Goal: Find specific page/section: Find specific page/section

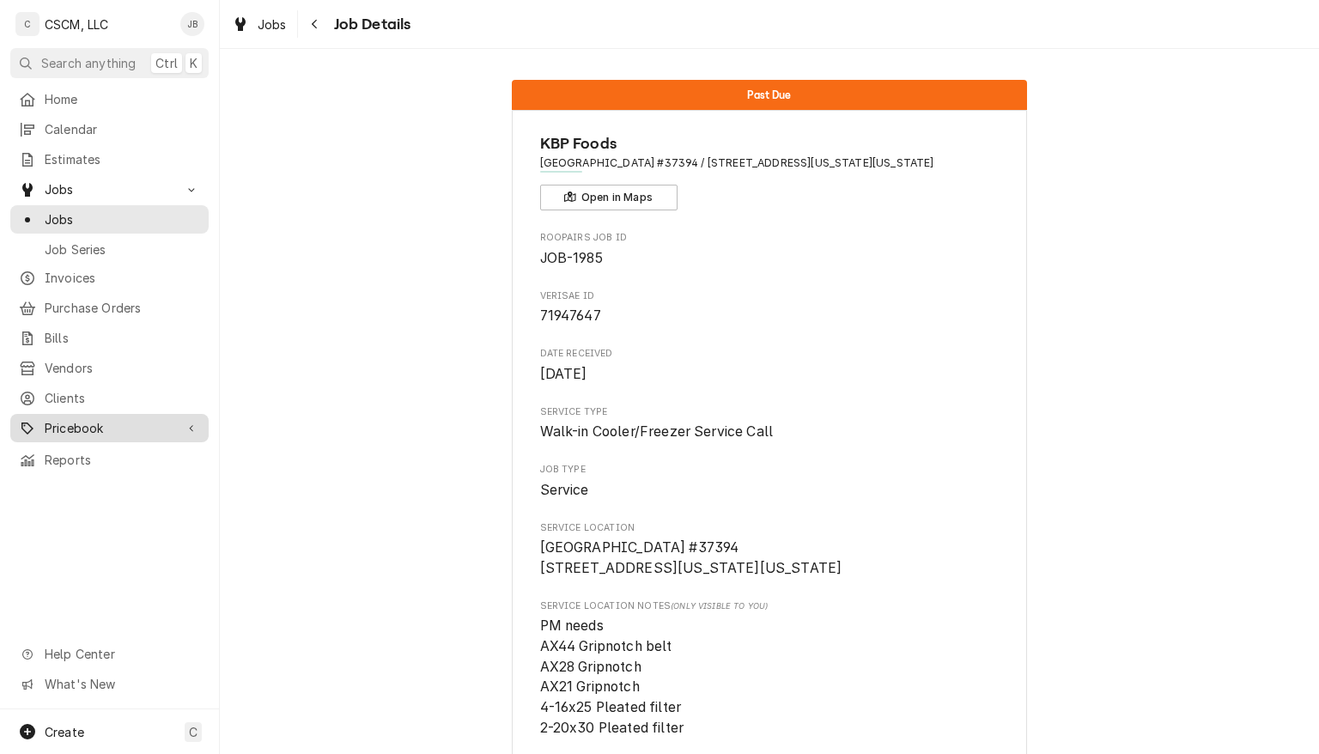
scroll to position [2056, 0]
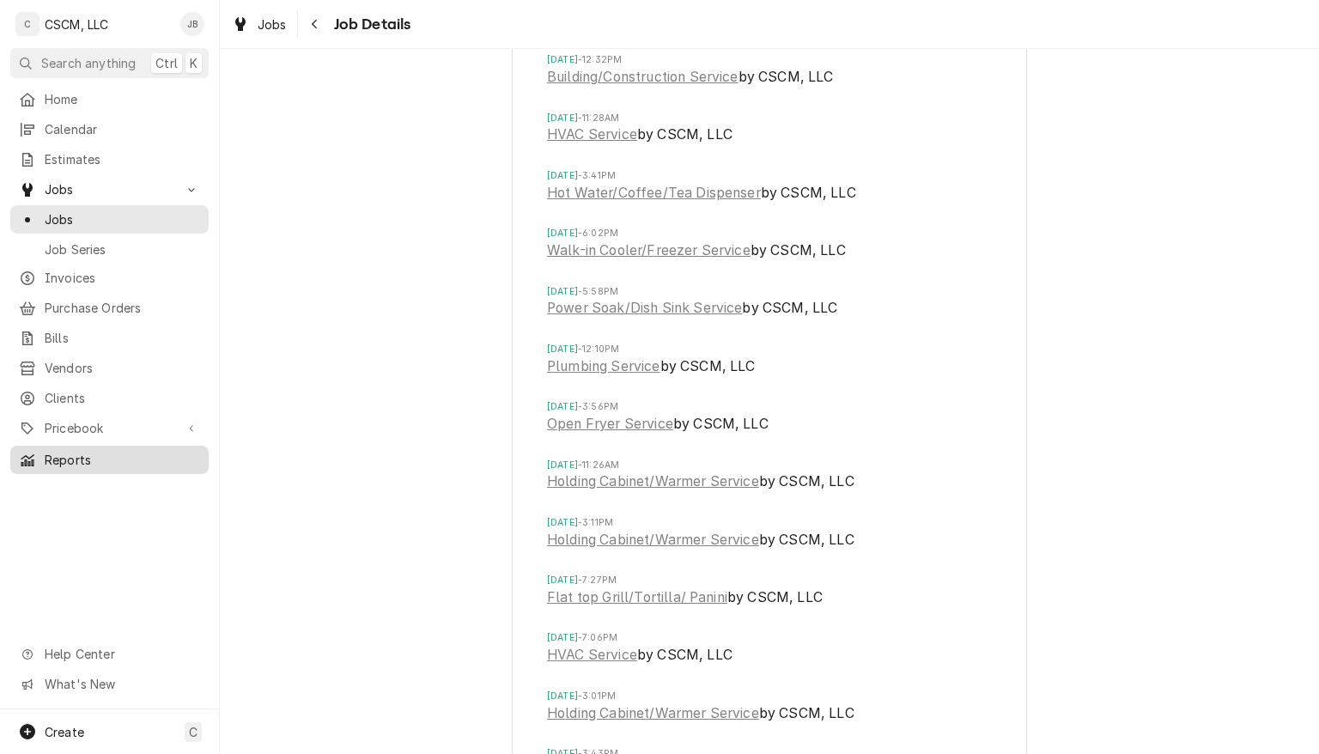
click at [71, 451] on span "Reports" at bounding box center [122, 460] width 155 height 18
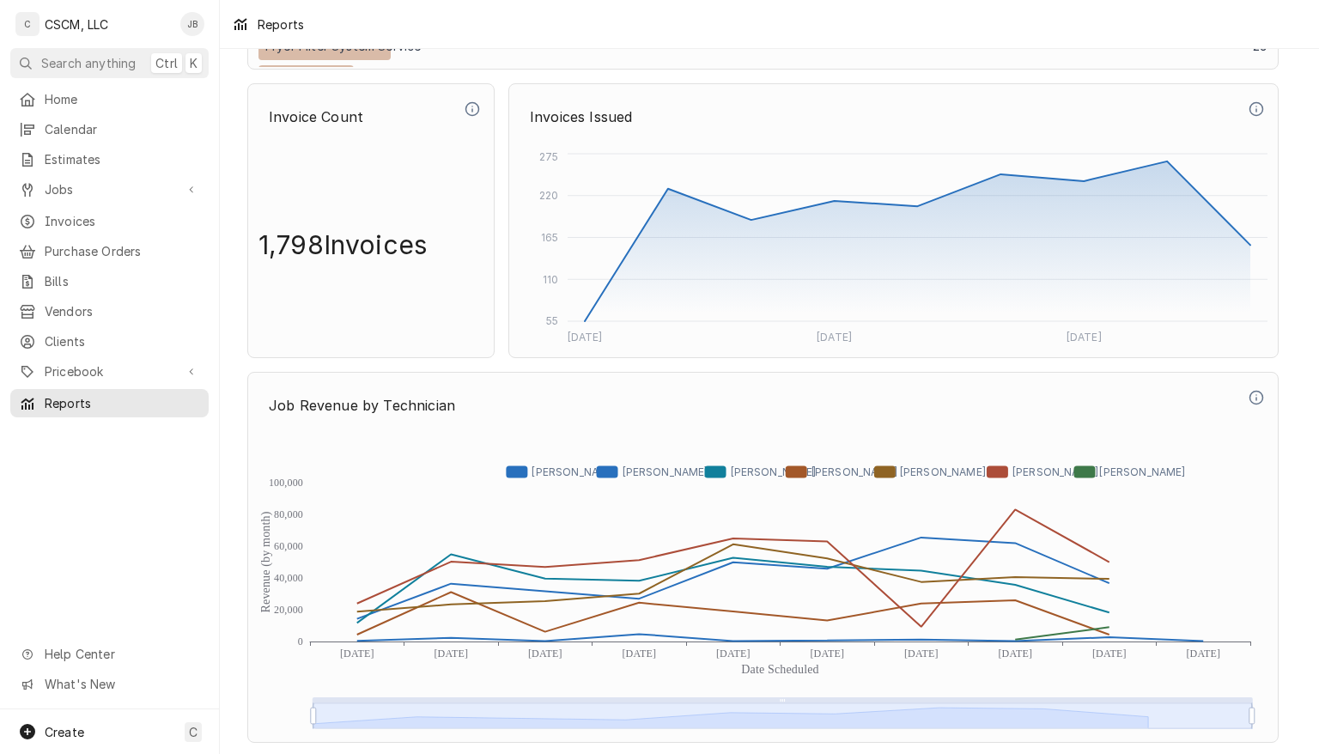
scroll to position [3706, 0]
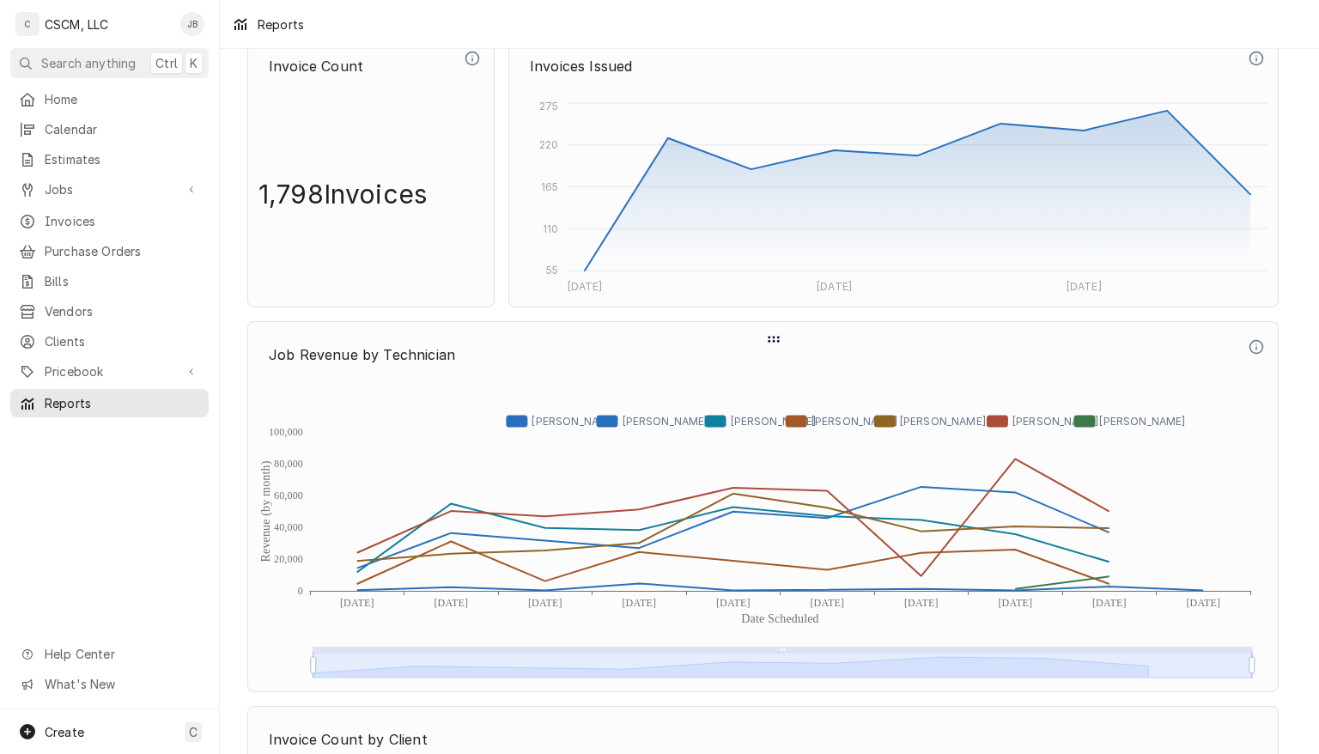
click at [1111, 563] on icon "Revenue (by month) Date Scheduled 0 20,000 40,000 60,000 80,000 100,000 [DATE] …" at bounding box center [763, 531] width 1009 height 301
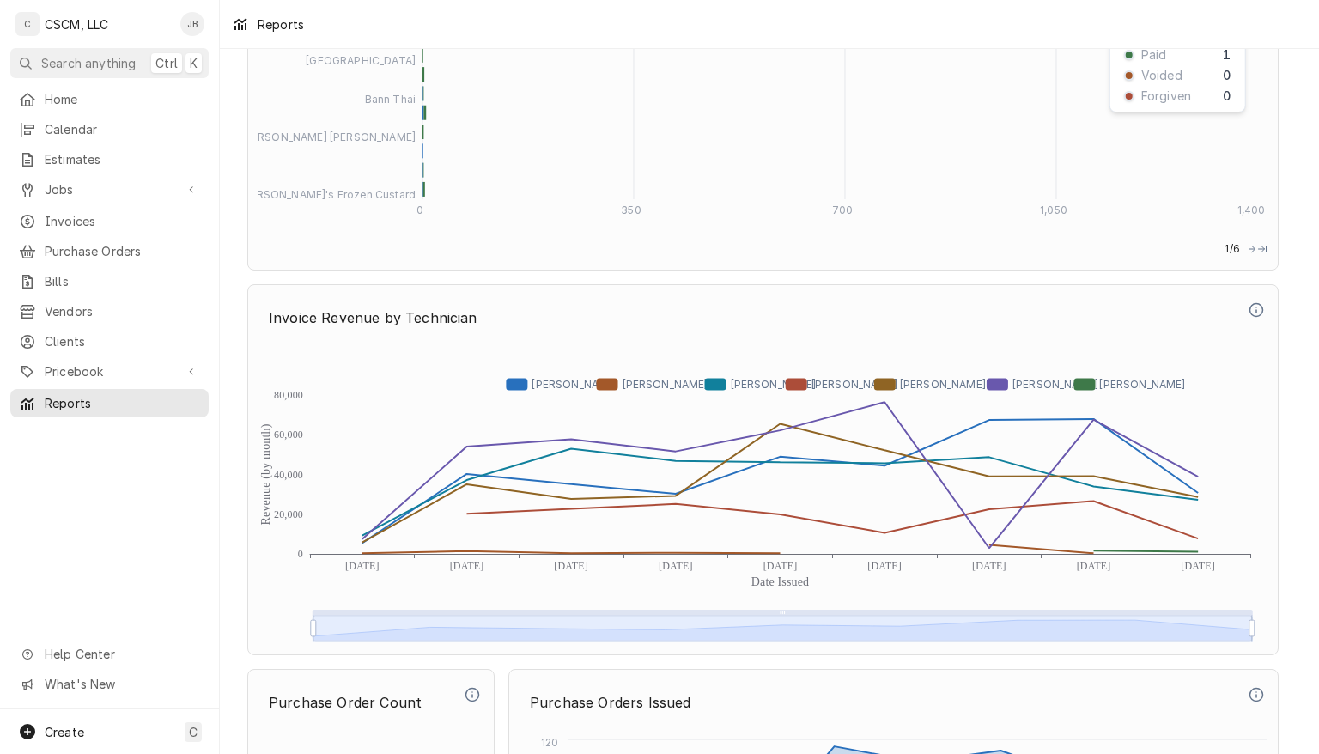
scroll to position [4521, 0]
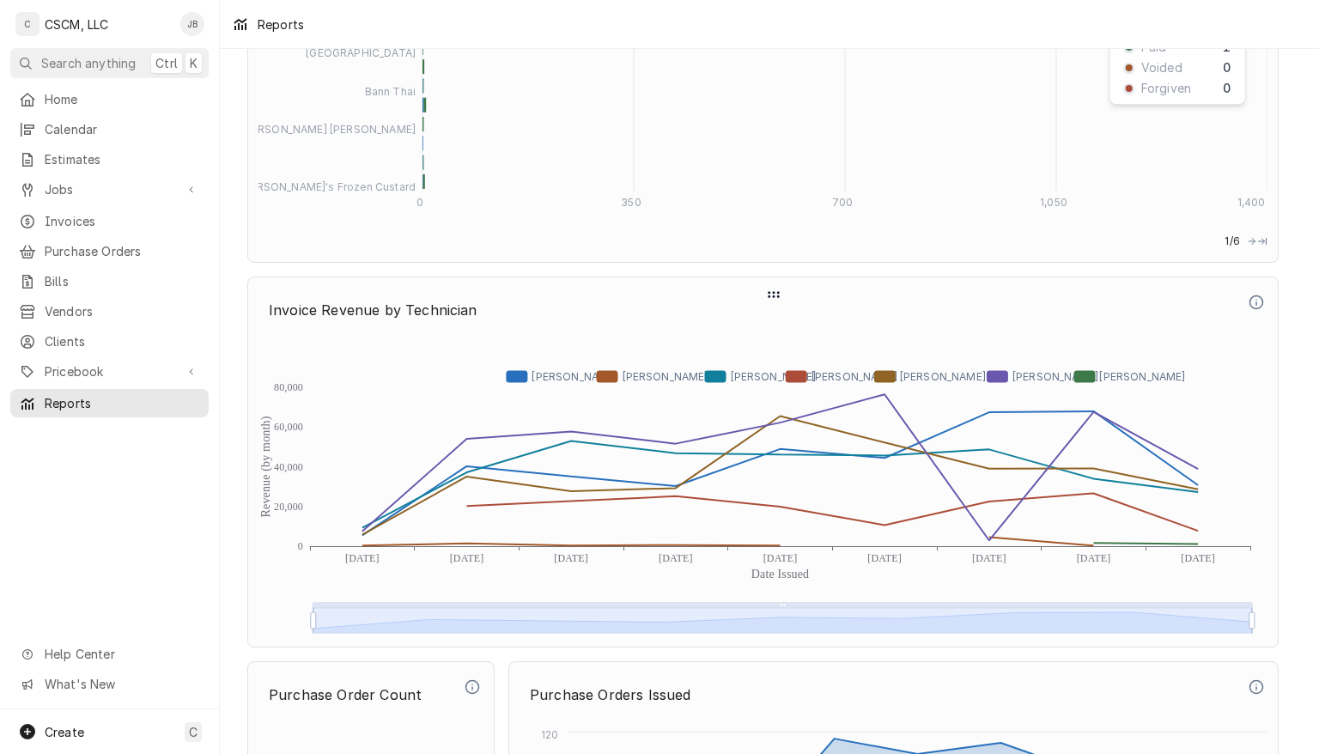
click at [1199, 510] on icon "Revenue (by month) Date Issued 0 20,000 40,000 60,000 80,000 [DATE] [DATE] [DAT…" at bounding box center [763, 486] width 1009 height 301
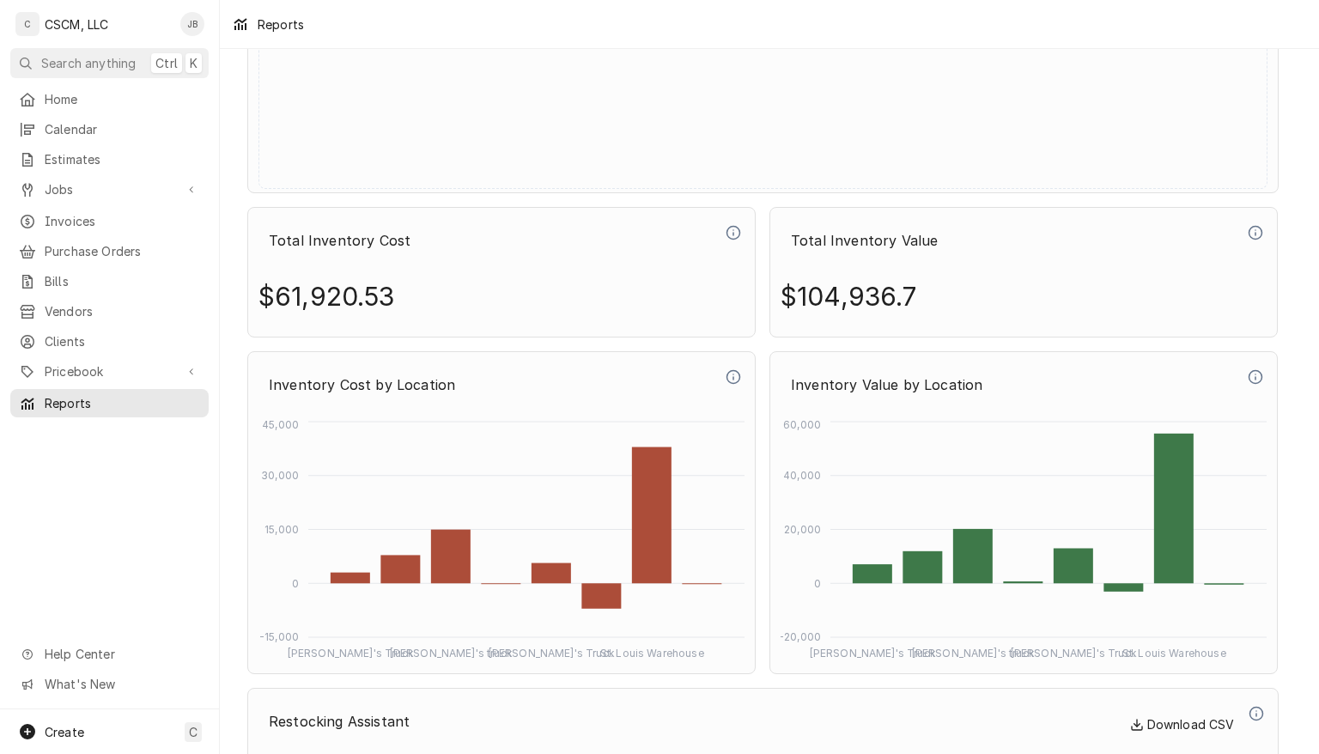
scroll to position [6112, 0]
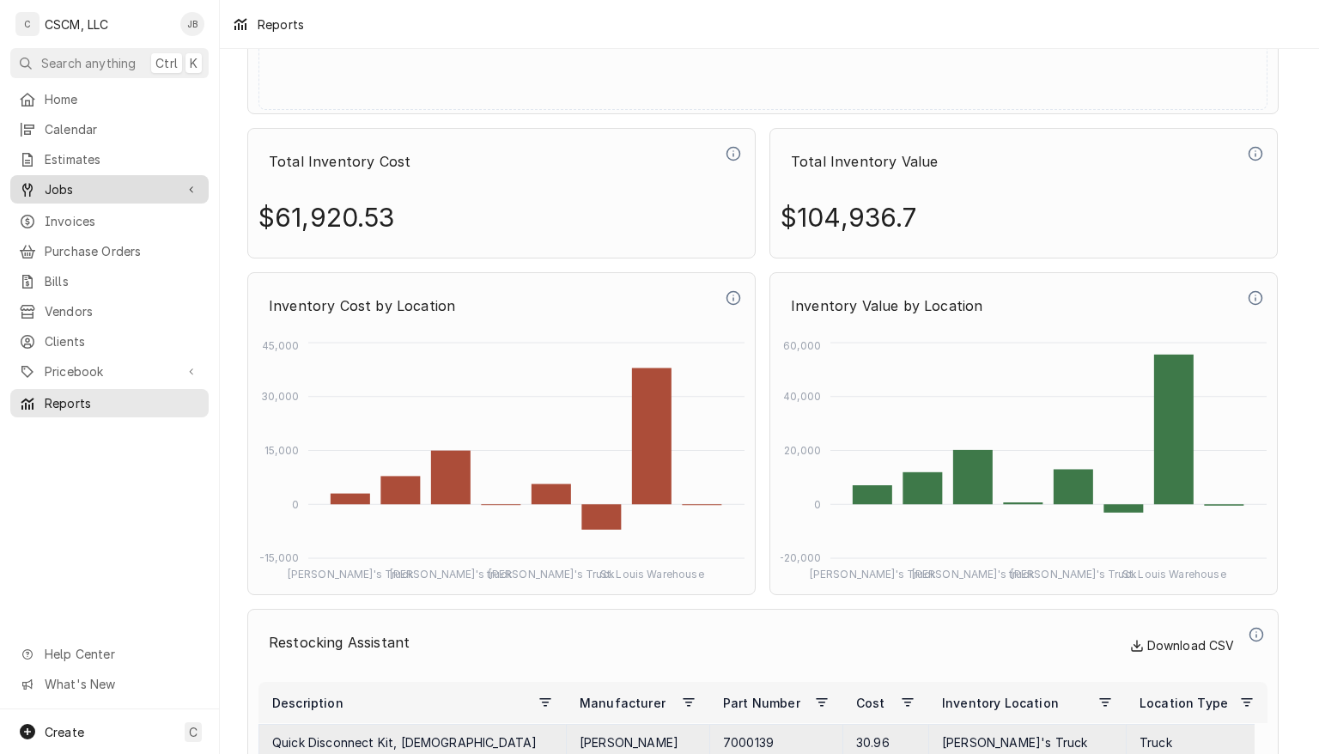
click at [65, 182] on span "Jobs" at bounding box center [110, 189] width 130 height 18
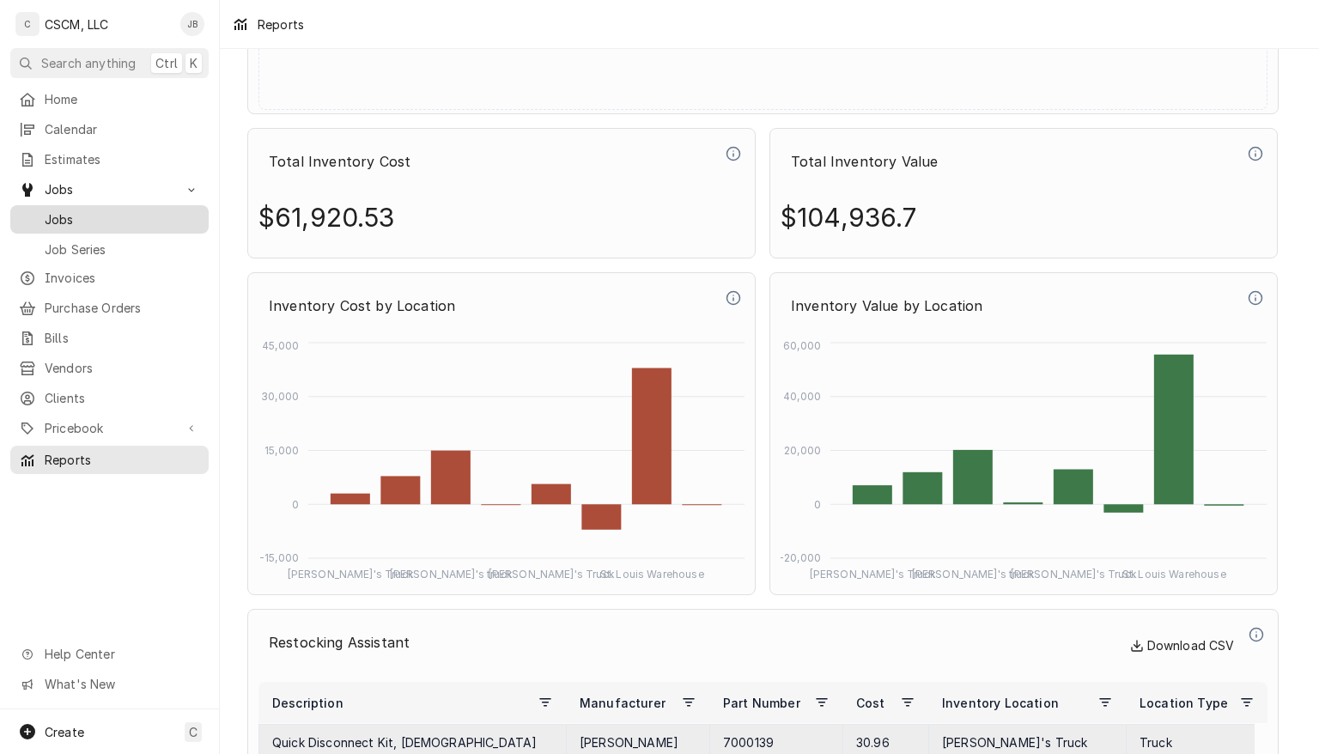
click at [69, 225] on link "Jobs" at bounding box center [109, 219] width 198 height 28
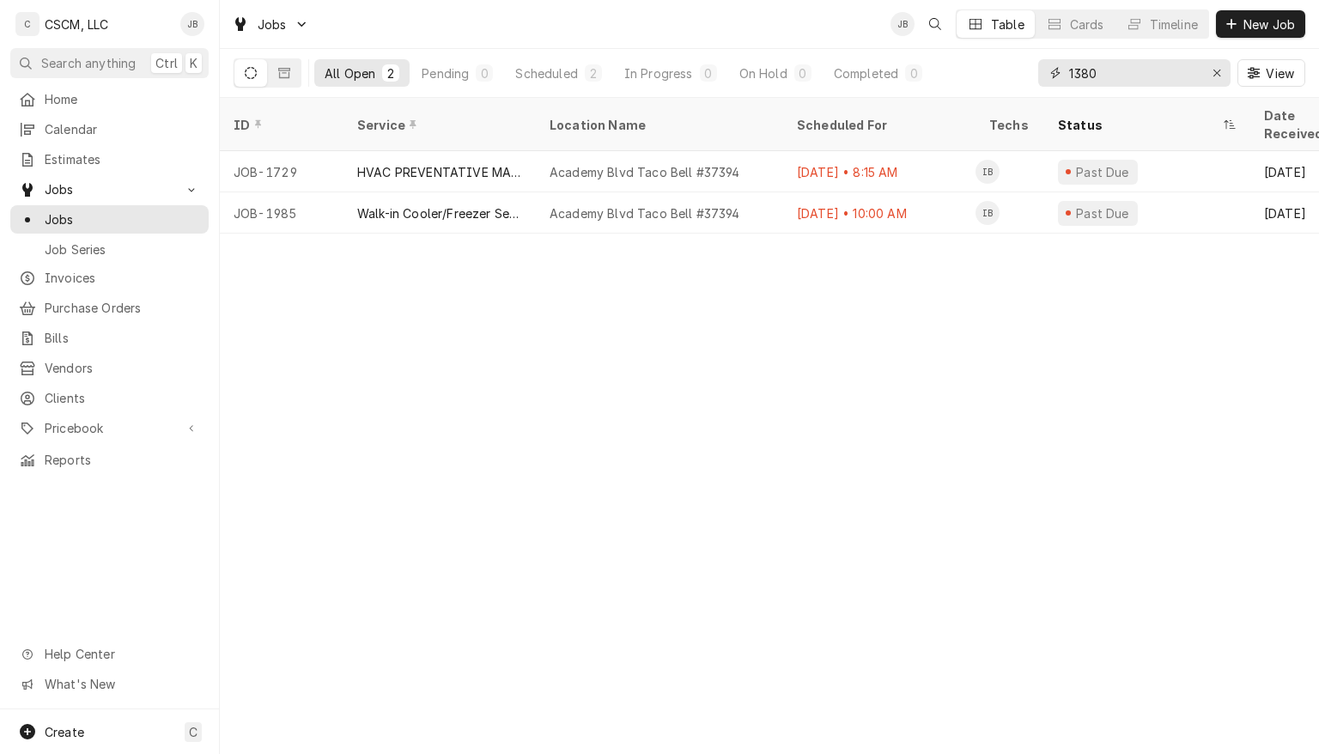
drag, startPoint x: 1109, startPoint y: 75, endPoint x: 1026, endPoint y: 79, distance: 83.4
click at [1026, 79] on div "All Open 2 Pending 0 Scheduled 2 In Progress 0 On Hold 0 Completed 0 1380 View" at bounding box center [770, 73] width 1072 height 48
type input "c"
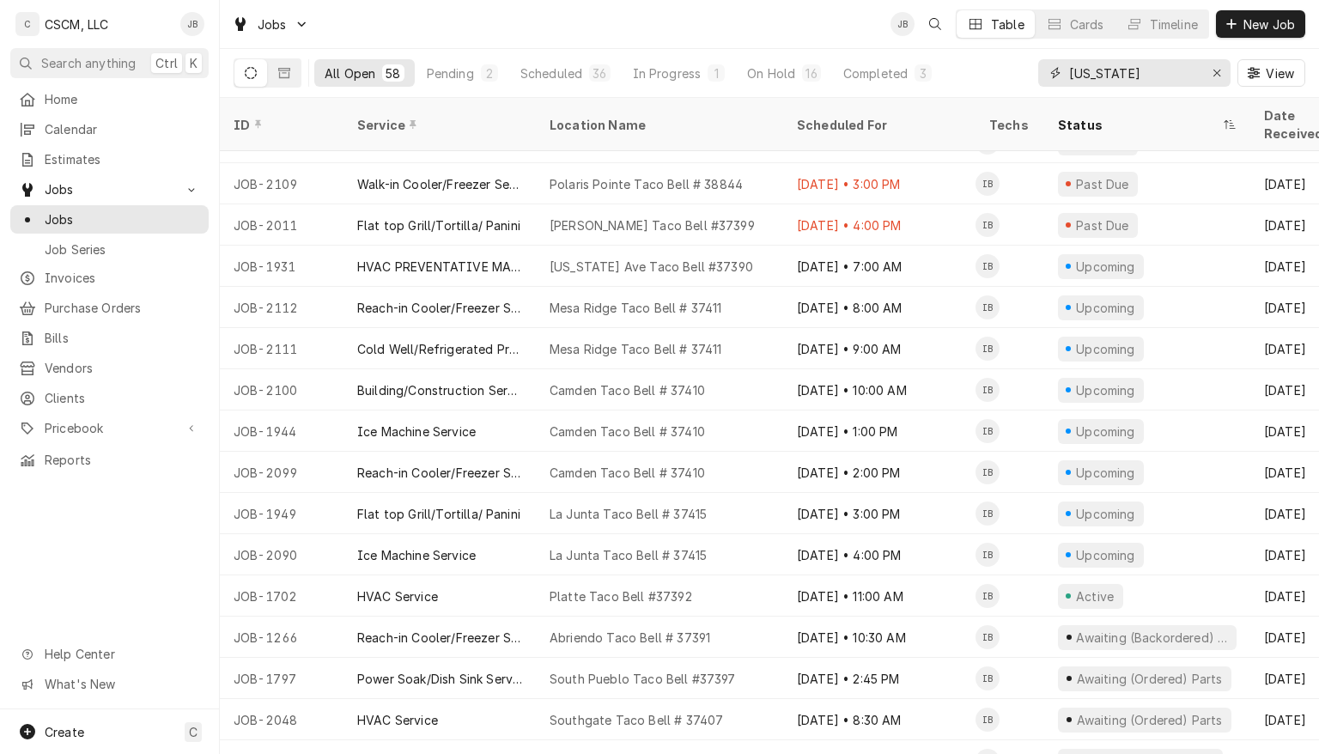
scroll to position [1141, 0]
type input "colorad"
